Goal: Task Accomplishment & Management: Complete application form

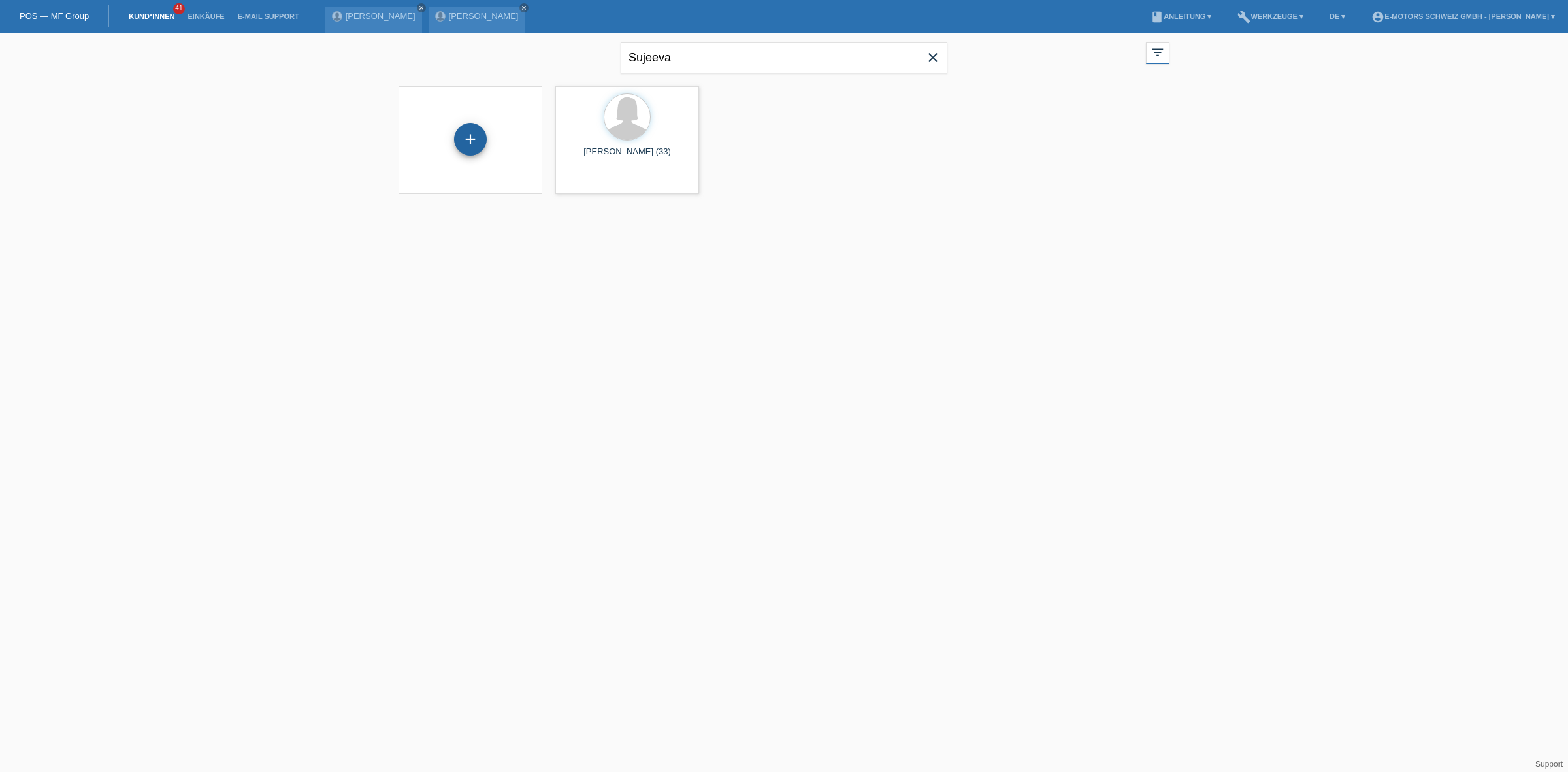
click at [464, 136] on div "+" at bounding box center [470, 139] width 32 height 32
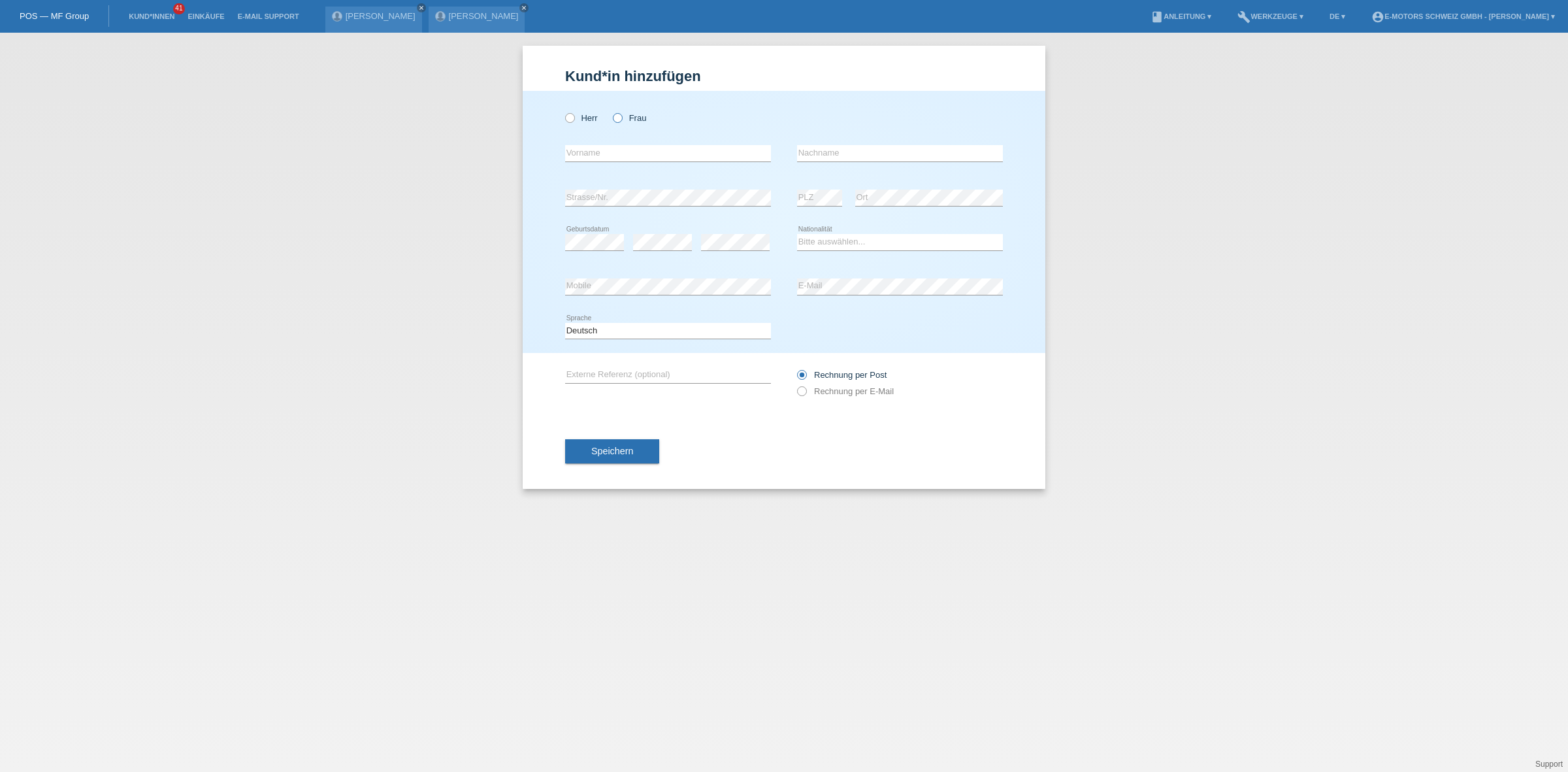
click at [628, 119] on label "Frau" at bounding box center [629, 118] width 33 height 10
click at [622, 119] on input "Frau" at bounding box center [617, 118] width 9 height 9
radio input "true"
click at [592, 148] on input "text" at bounding box center [668, 153] width 205 height 17
paste input "Astrid Tepper Zürichstrasse 268"
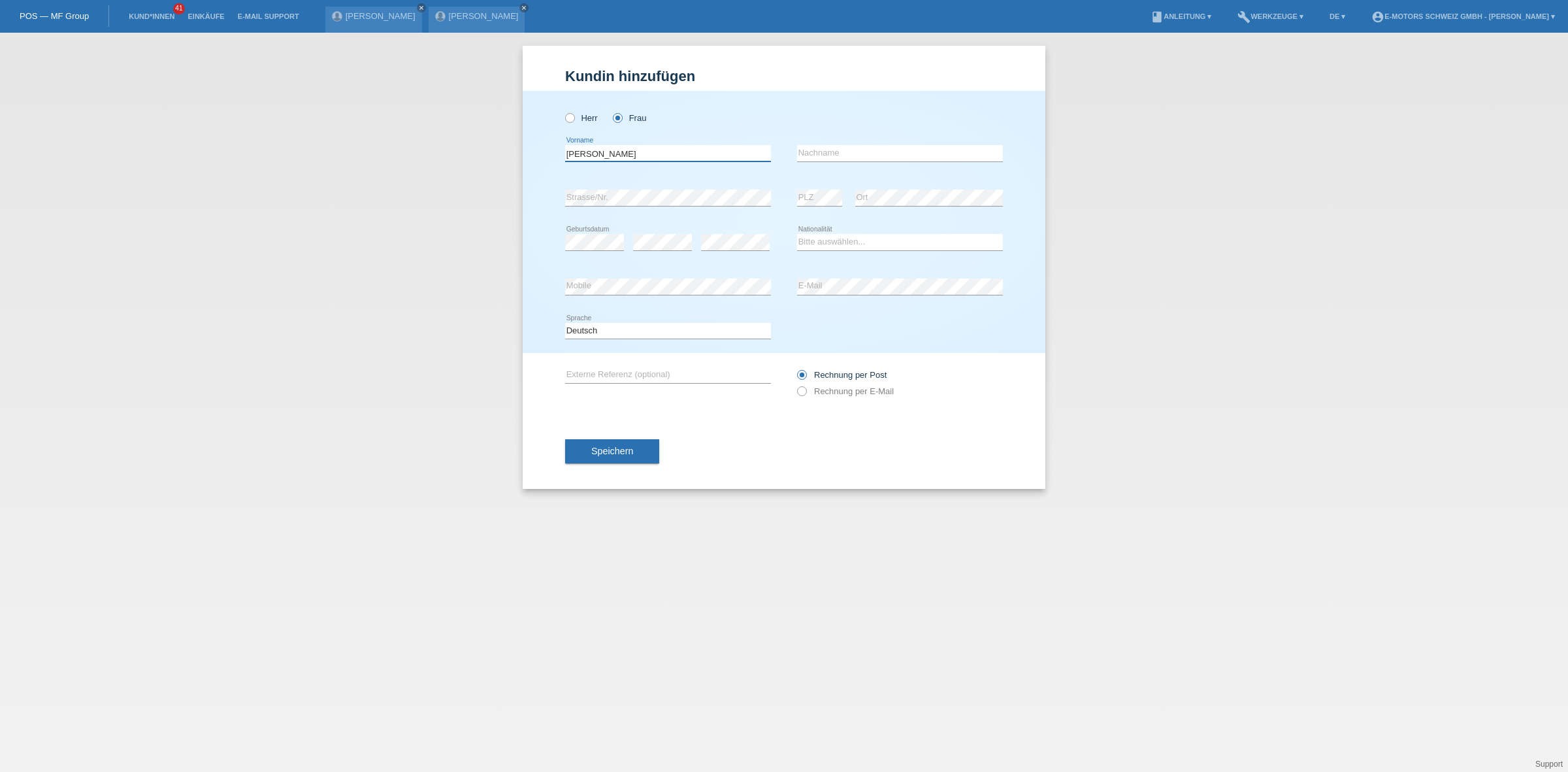
type input "[PERSON_NAME]"
click at [840, 243] on select "Bitte auswählen... Schweiz Deutschland Liechtenstein Österreich ------------ Af…" at bounding box center [900, 242] width 205 height 16
select select "CH"
click at [797, 234] on select "Bitte auswählen... Schweiz Deutschland Liechtenstein Österreich ------------ Af…" at bounding box center [900, 242] width 205 height 16
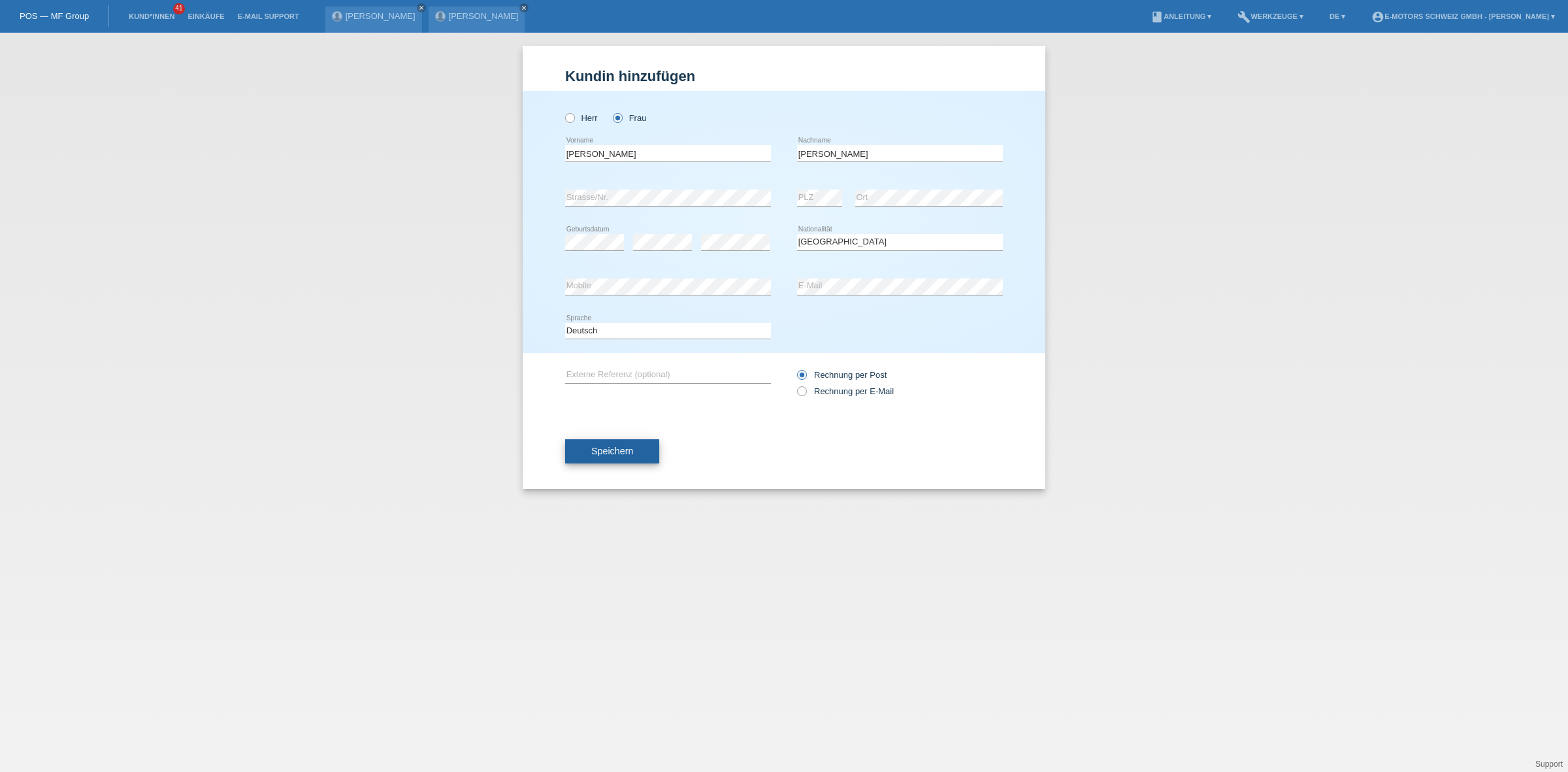
click at [608, 456] on button "Speichern" at bounding box center [612, 451] width 94 height 25
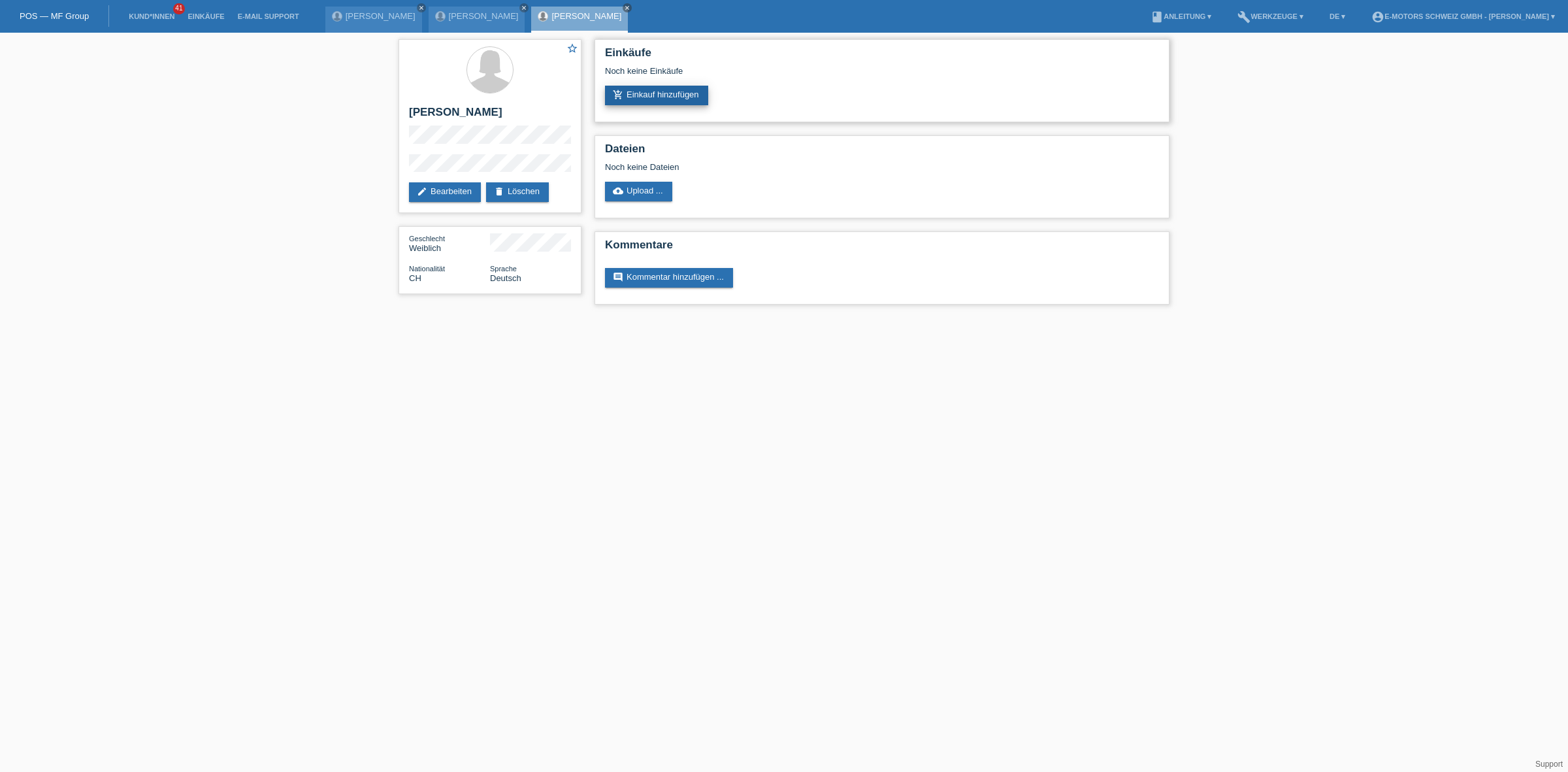
click at [658, 93] on link "add_shopping_cart Einkauf hinzufügen" at bounding box center [657, 95] width 104 height 19
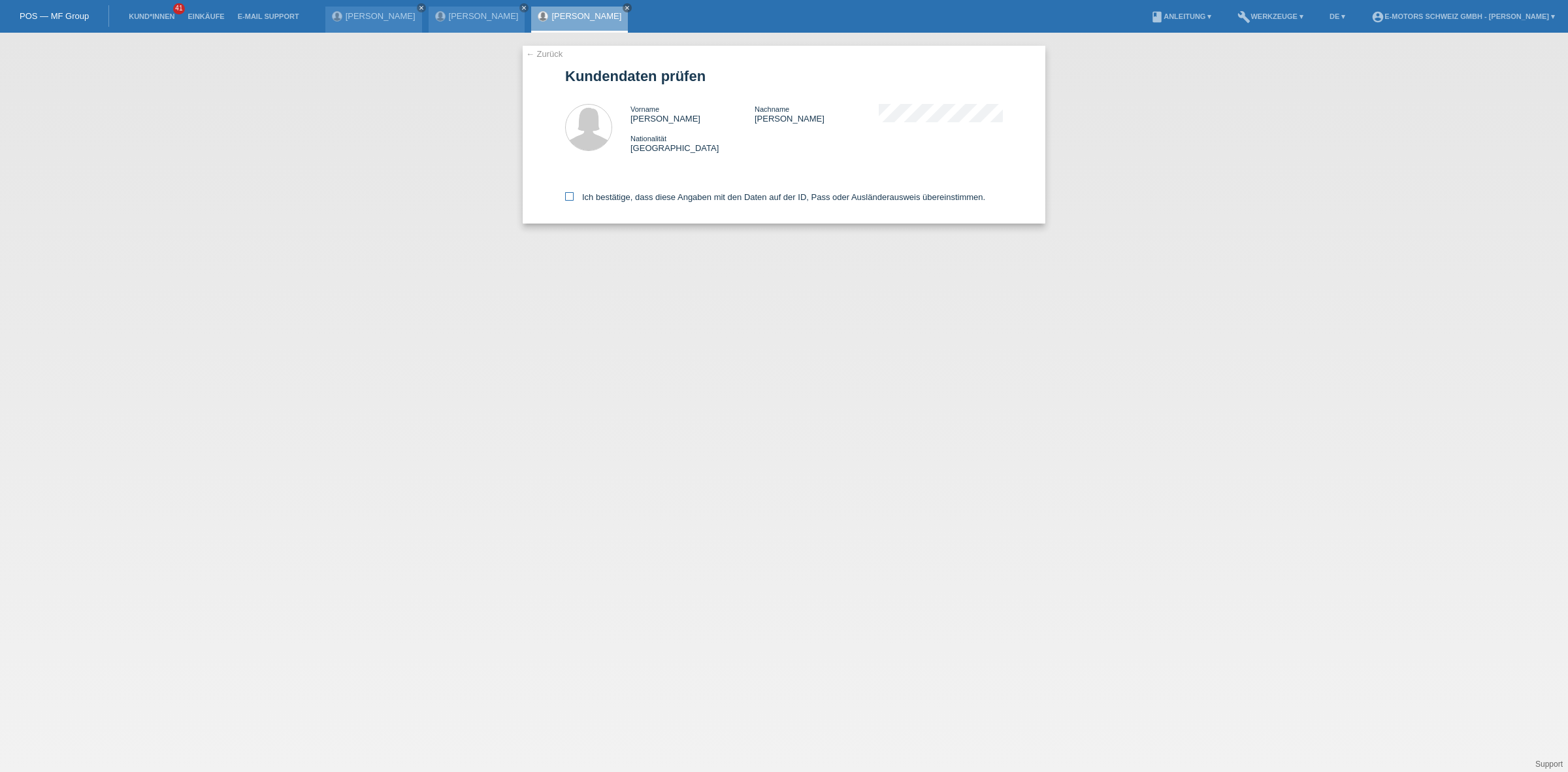
click at [624, 192] on label "Ich bestätige, dass diese Angaben mit den Daten auf der ID, Pass oder Ausländer…" at bounding box center [775, 197] width 420 height 10
click at [573, 192] on input "Ich bestätige, dass diese Angaben mit den Daten auf der ID, Pass oder Ausländer…" at bounding box center [570, 197] width 9 height 9
checkbox input "true"
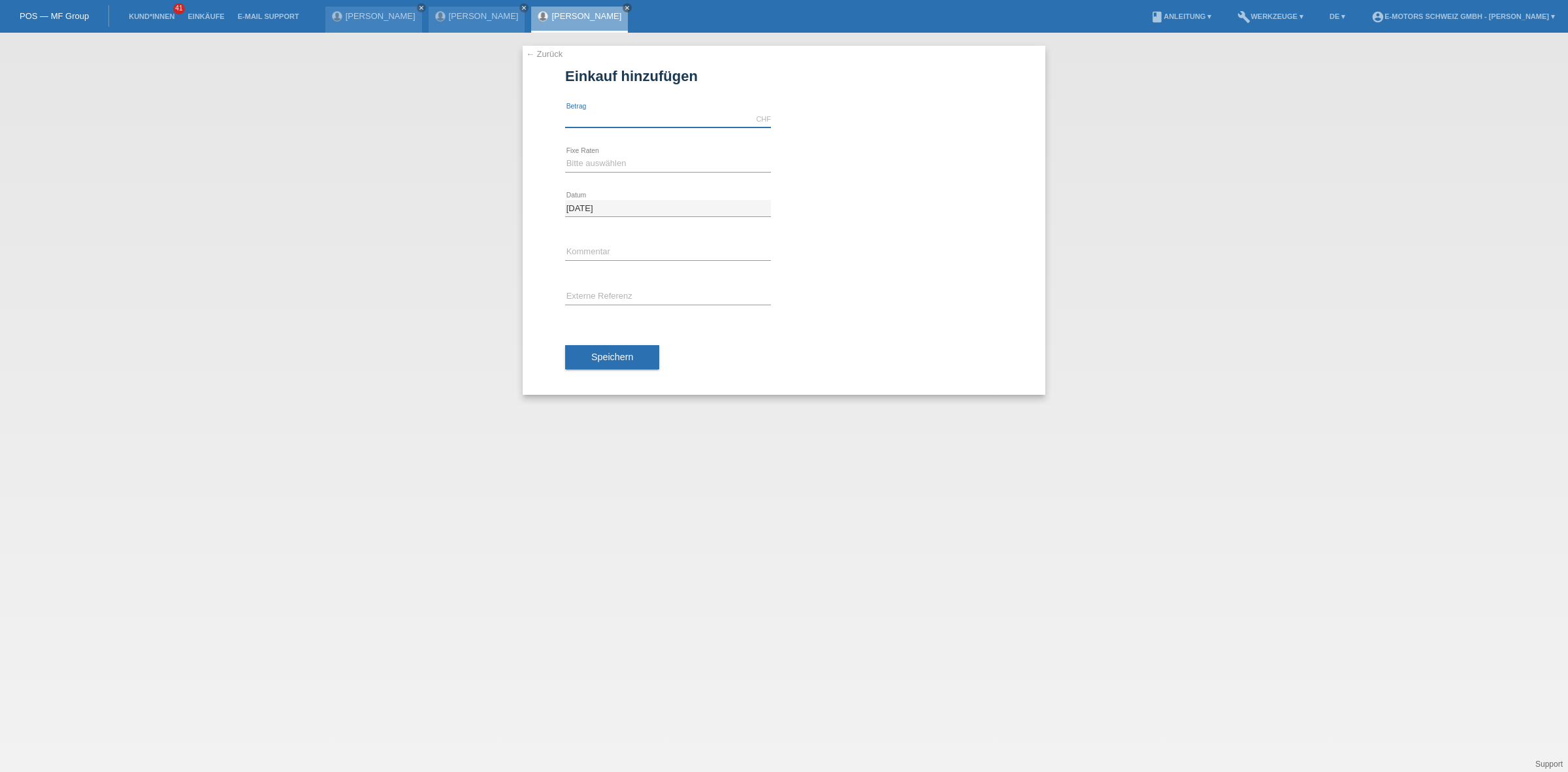
click at [608, 112] on input "text" at bounding box center [668, 119] width 205 height 17
type input "2890.00"
click at [667, 170] on div "Bitte auswählen 12 Raten 24 Raten 36 Raten 48 Raten error Fixe Raten" at bounding box center [668, 163] width 205 height 17
select select "214"
click at [565, 155] on select "Bitte auswählen 12 Raten 24 Raten 36 Raten 48 Raten" at bounding box center [668, 163] width 205 height 16
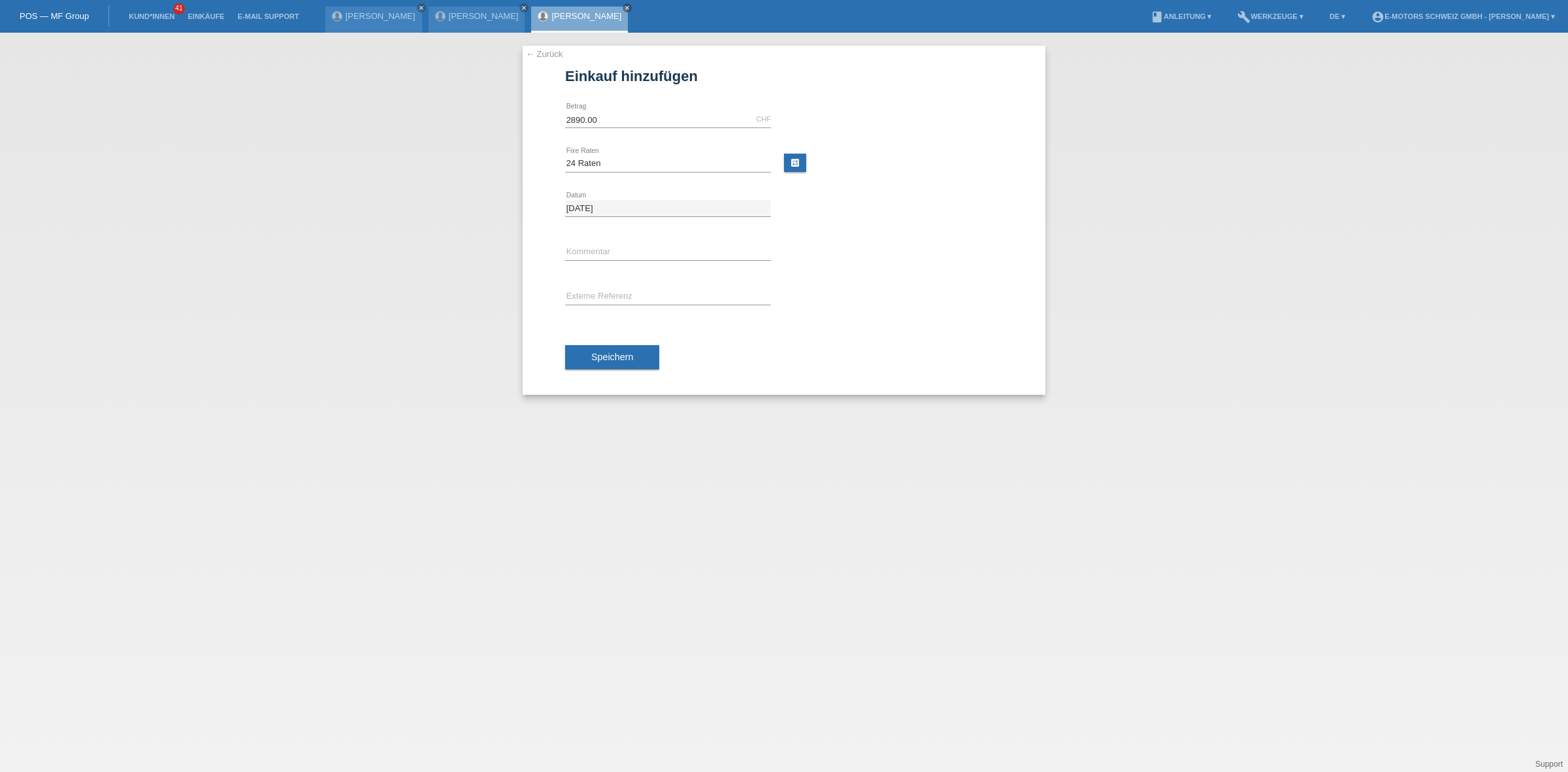
click at [612, 361] on span "Speichern" at bounding box center [612, 357] width 42 height 11
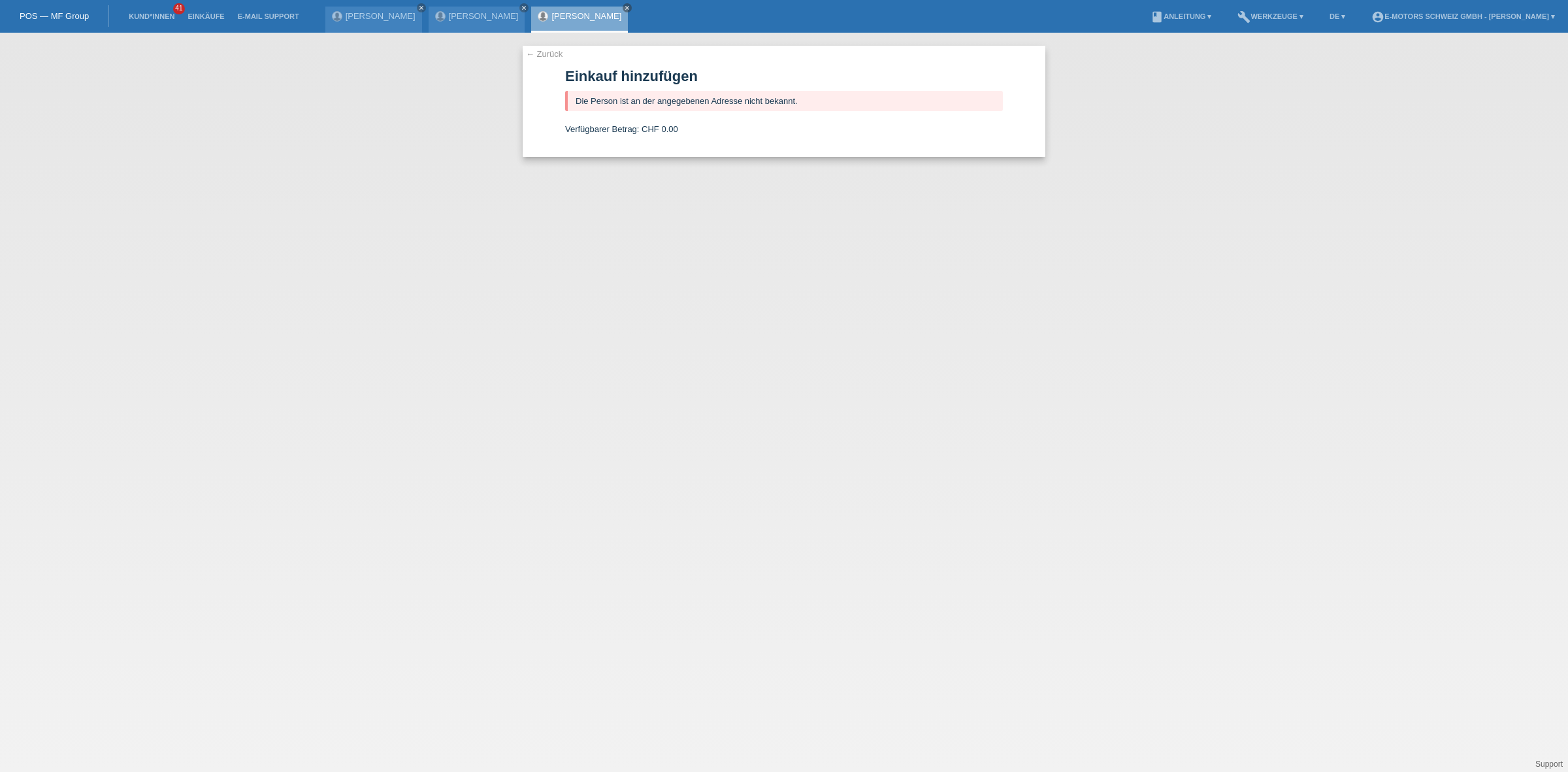
click at [571, 14] on link "[PERSON_NAME]" at bounding box center [586, 16] width 70 height 10
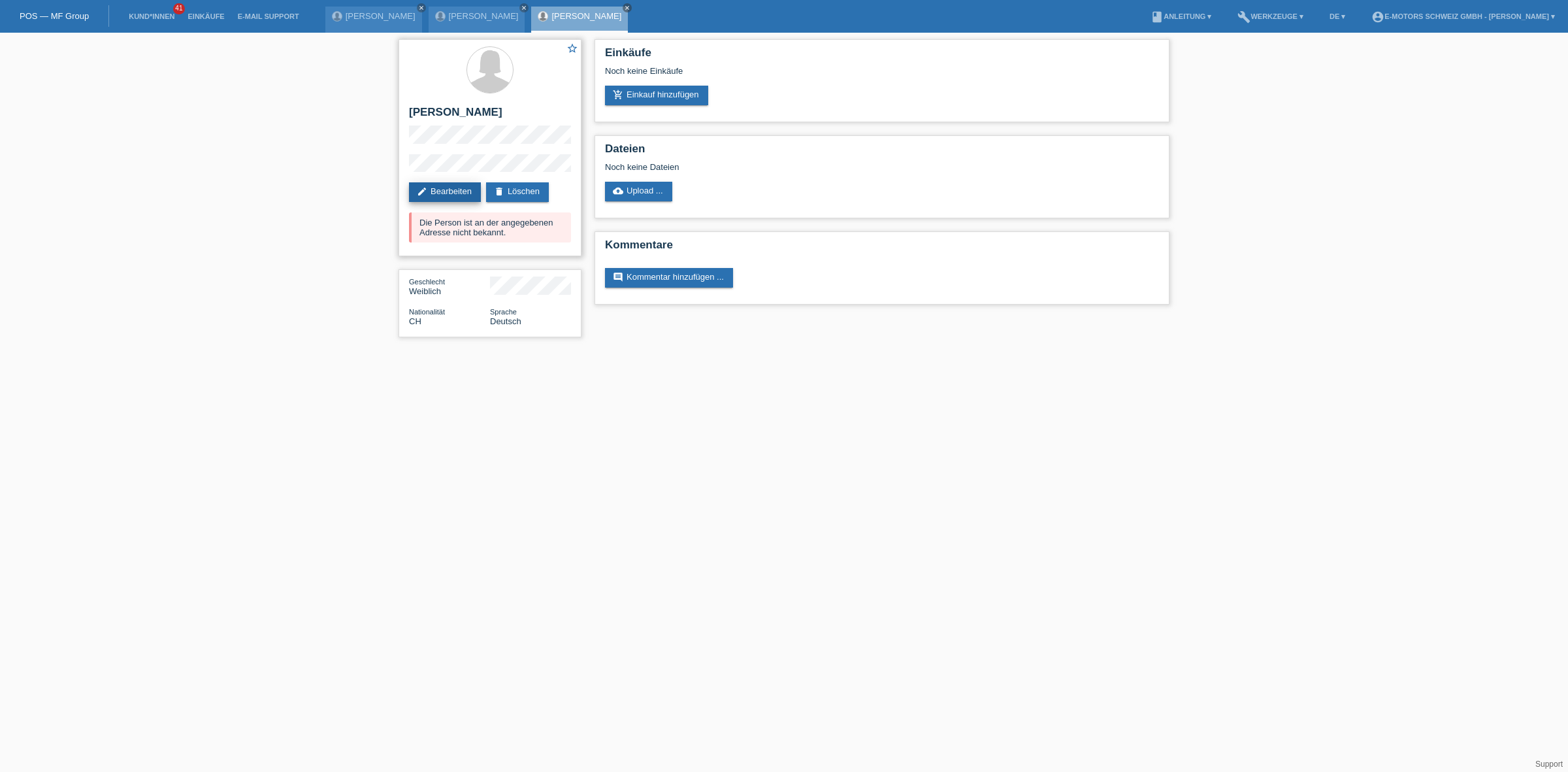
click at [459, 187] on link "edit Bearbeiten" at bounding box center [445, 192] width 72 height 19
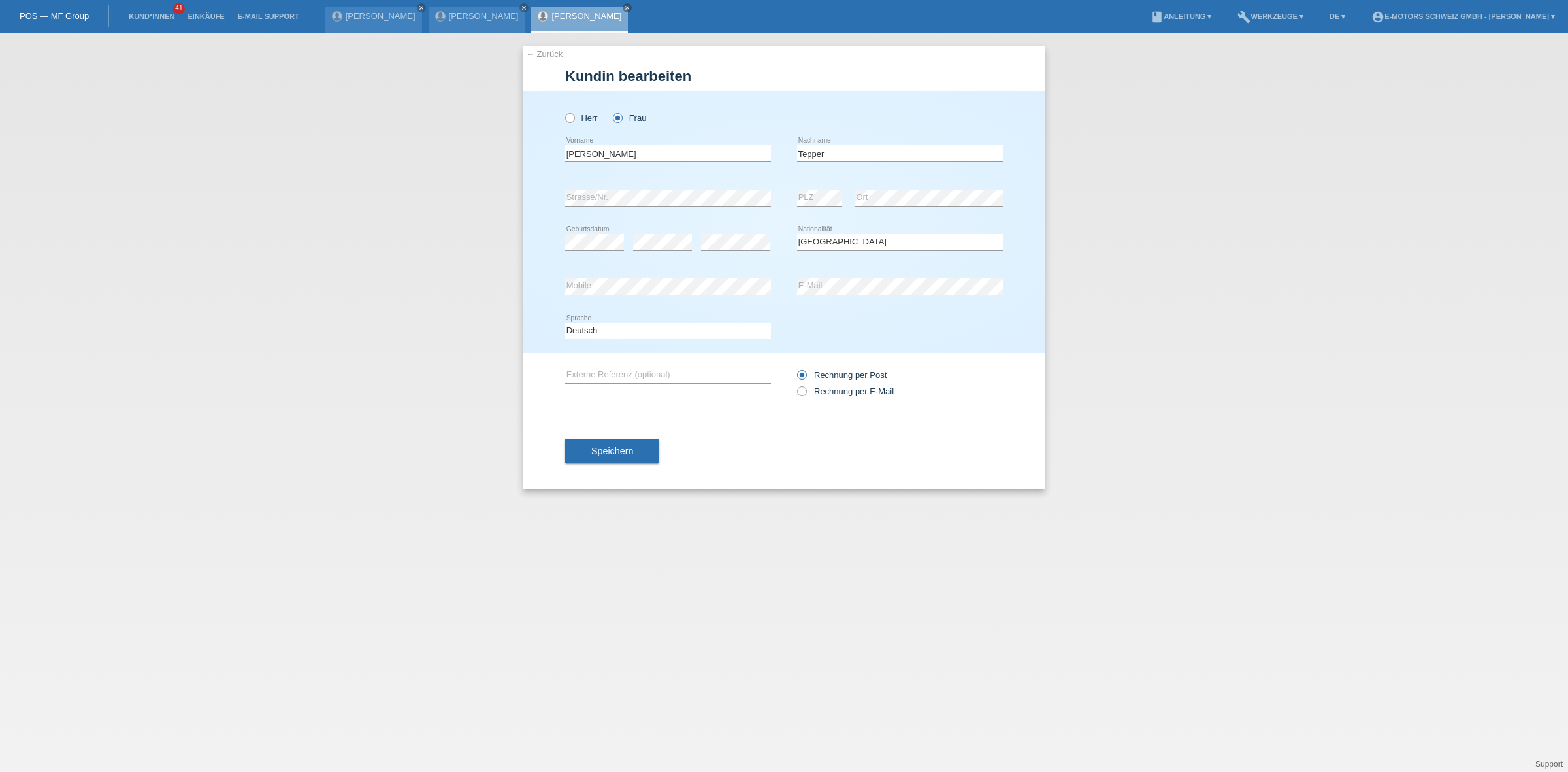
select select "CH"
click at [889, 167] on div "[PERSON_NAME] error Nachname" at bounding box center [900, 154] width 205 height 45
click at [825, 188] on div "error PLZ" at bounding box center [819, 198] width 45 height 45
drag, startPoint x: 825, startPoint y: 188, endPoint x: 801, endPoint y: 206, distance: 30.0
click at [823, 188] on div "error PLZ" at bounding box center [819, 198] width 45 height 45
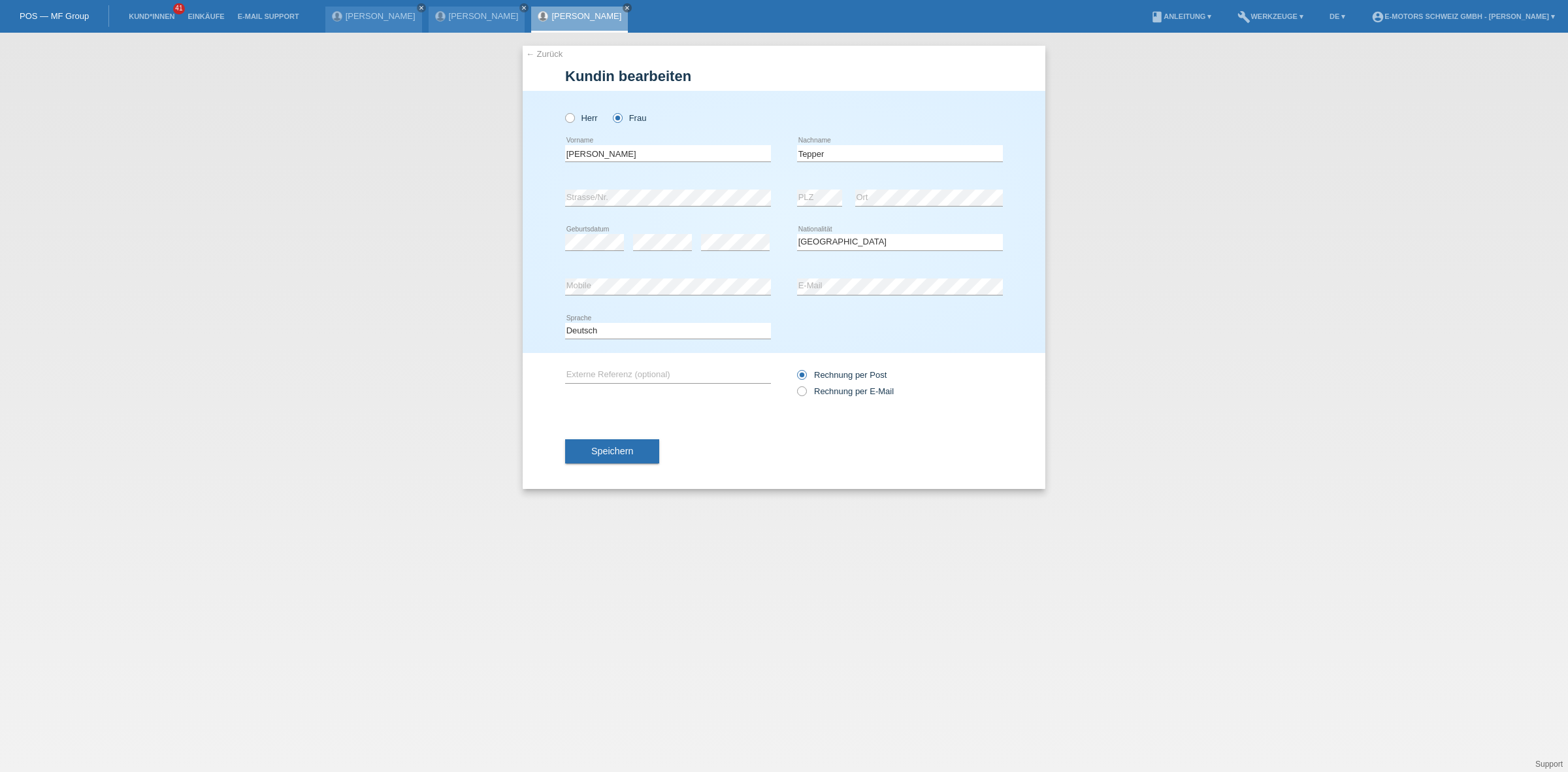
click at [801, 206] on icon at bounding box center [819, 206] width 45 height 1
click at [624, 448] on span "Speichern" at bounding box center [612, 451] width 42 height 11
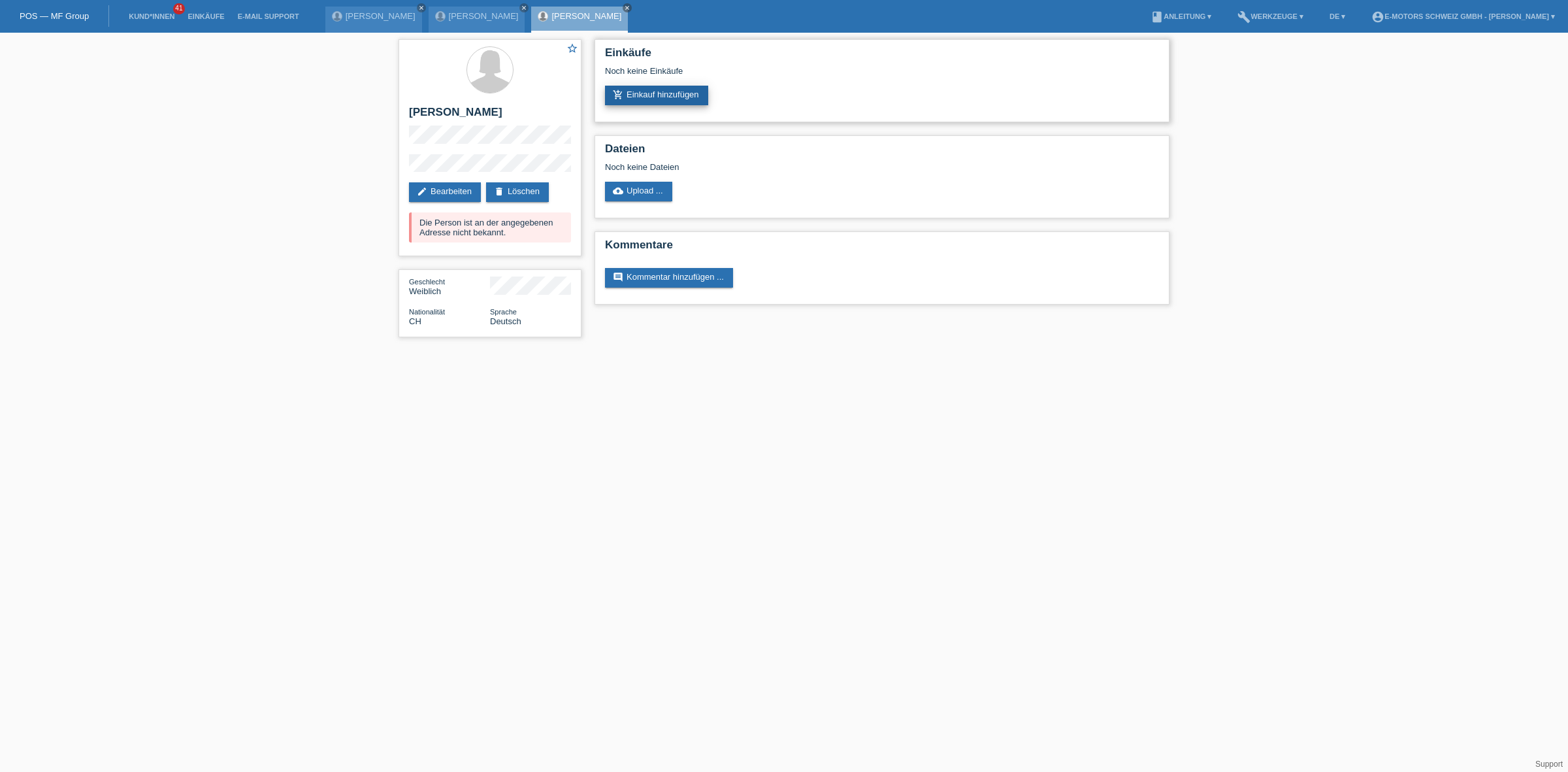
click at [655, 85] on link "add_shopping_cart Einkauf hinzufügen" at bounding box center [657, 95] width 104 height 19
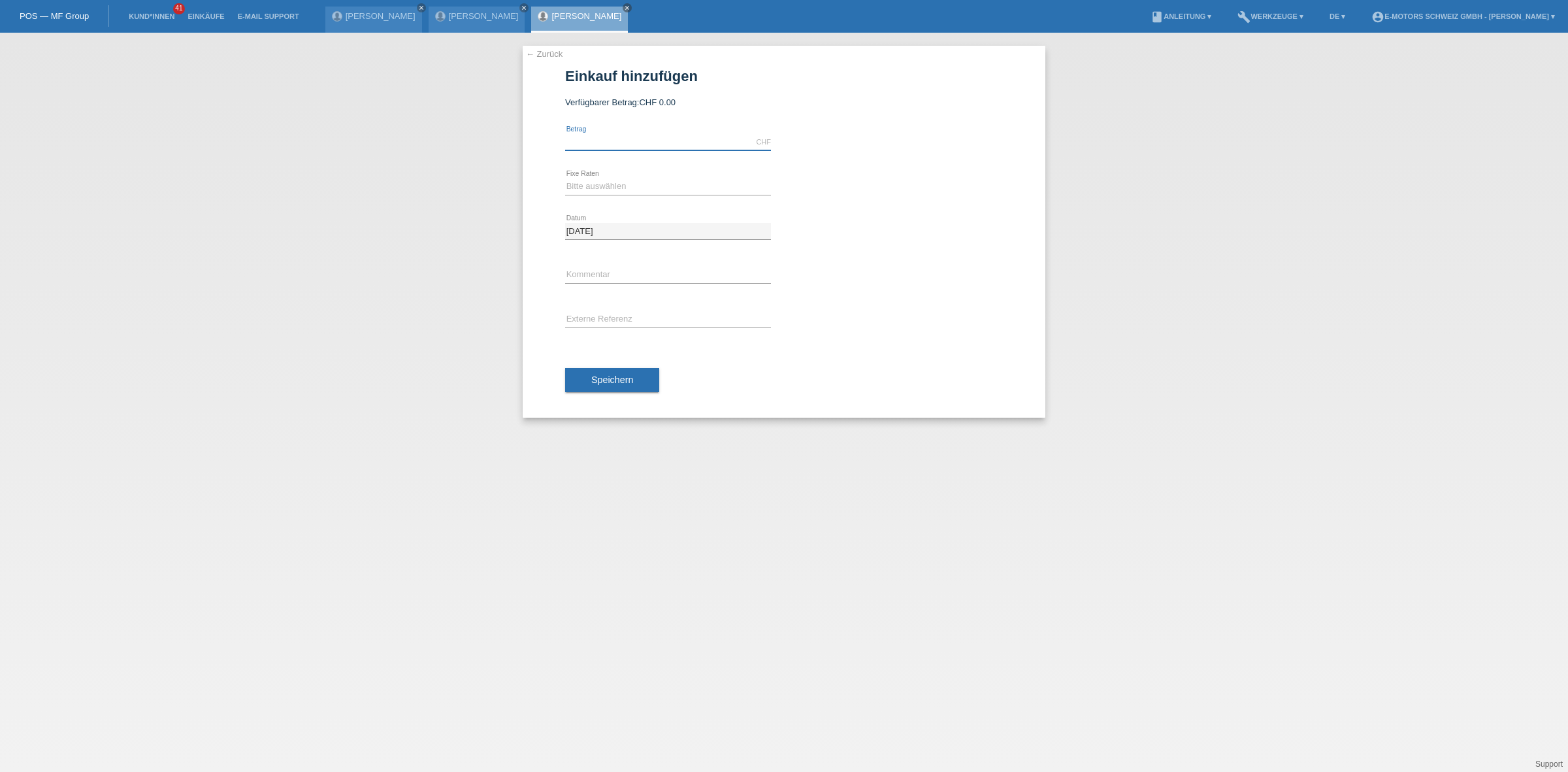
click at [666, 141] on input "text" at bounding box center [668, 142] width 205 height 17
type input "2890.00"
click at [644, 184] on select "Bitte auswählen 12 Raten 24 Raten 36 Raten 48 Raten" at bounding box center [668, 186] width 205 height 16
select select "213"
click at [565, 178] on select "Bitte auswählen 12 Raten 24 Raten 36 Raten 48 Raten" at bounding box center [668, 186] width 205 height 16
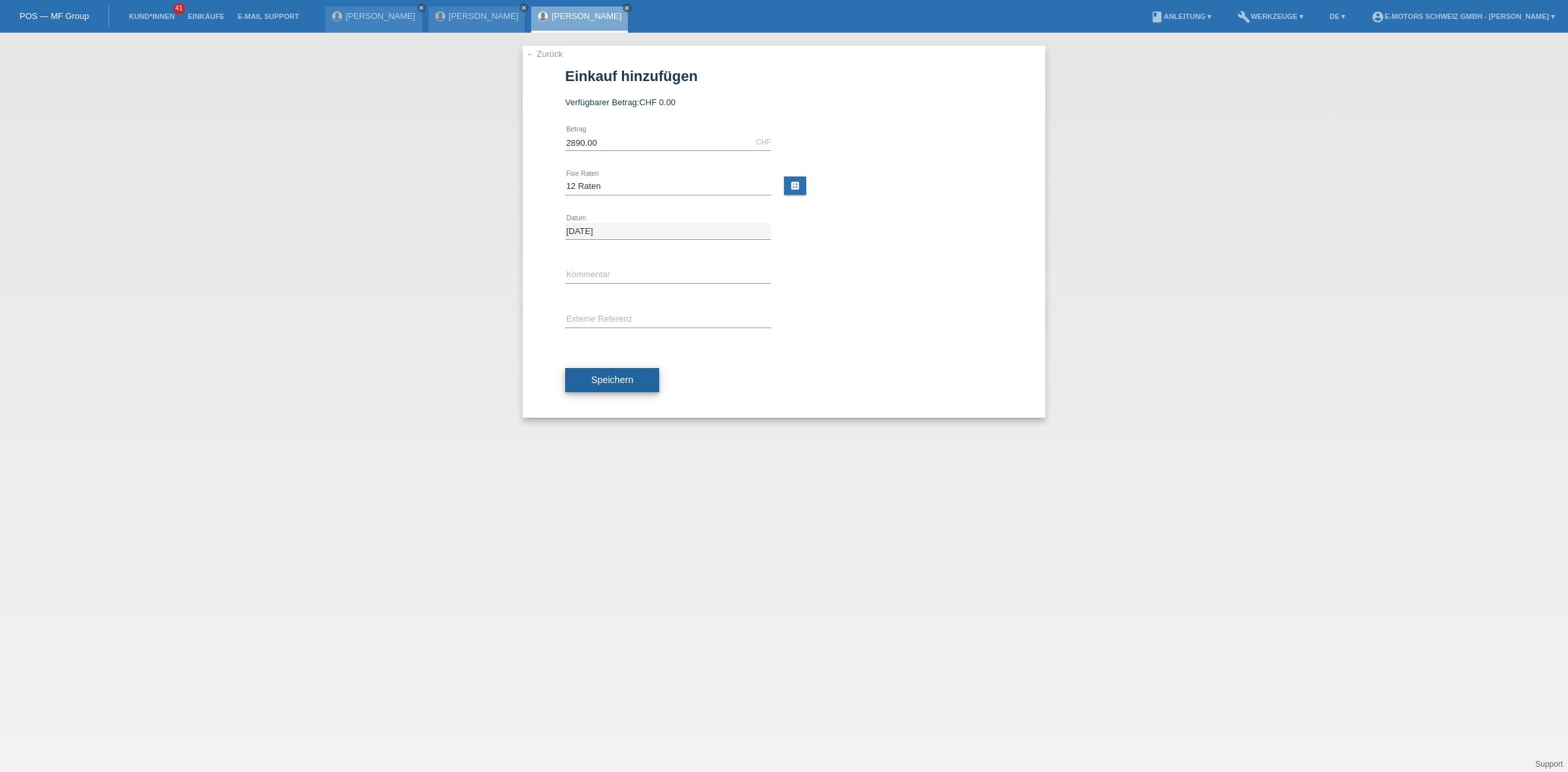
click at [604, 372] on button "Speichern" at bounding box center [612, 380] width 94 height 25
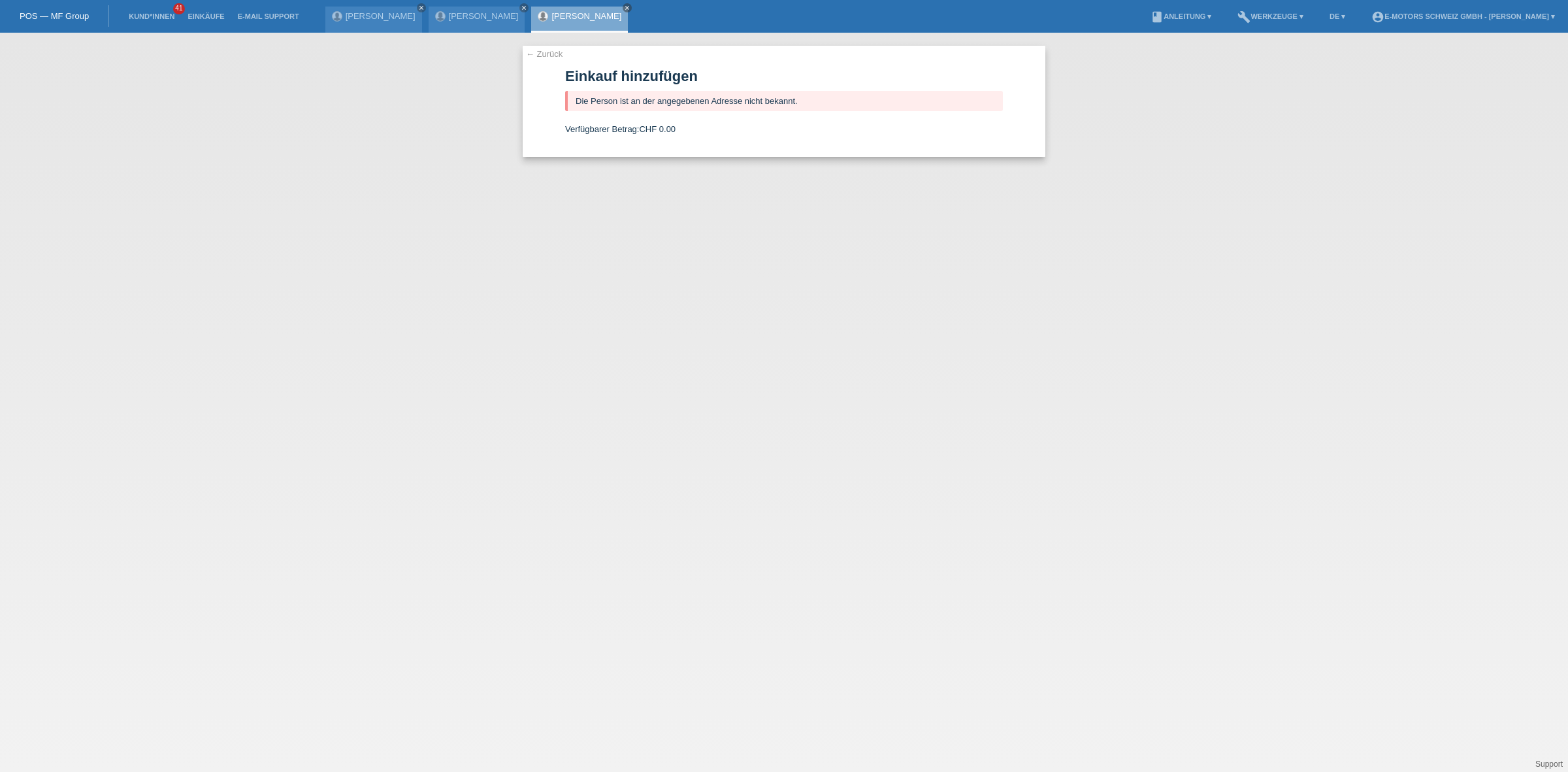
click at [579, 100] on div "Die Person ist an der angegebenen Adresse nicht bekannt." at bounding box center [784, 100] width 438 height 20
drag, startPoint x: 579, startPoint y: 100, endPoint x: 807, endPoint y: 96, distance: 228.0
click at [807, 96] on div "Die Person ist an der angegebenen Adresse nicht bekannt." at bounding box center [784, 100] width 438 height 20
copy form "Die Person ist an der angegebenen Adresse nicht bekannt."
click at [563, 18] on link "[PERSON_NAME]" at bounding box center [586, 16] width 70 height 10
